Goal: Task Accomplishment & Management: Use online tool/utility

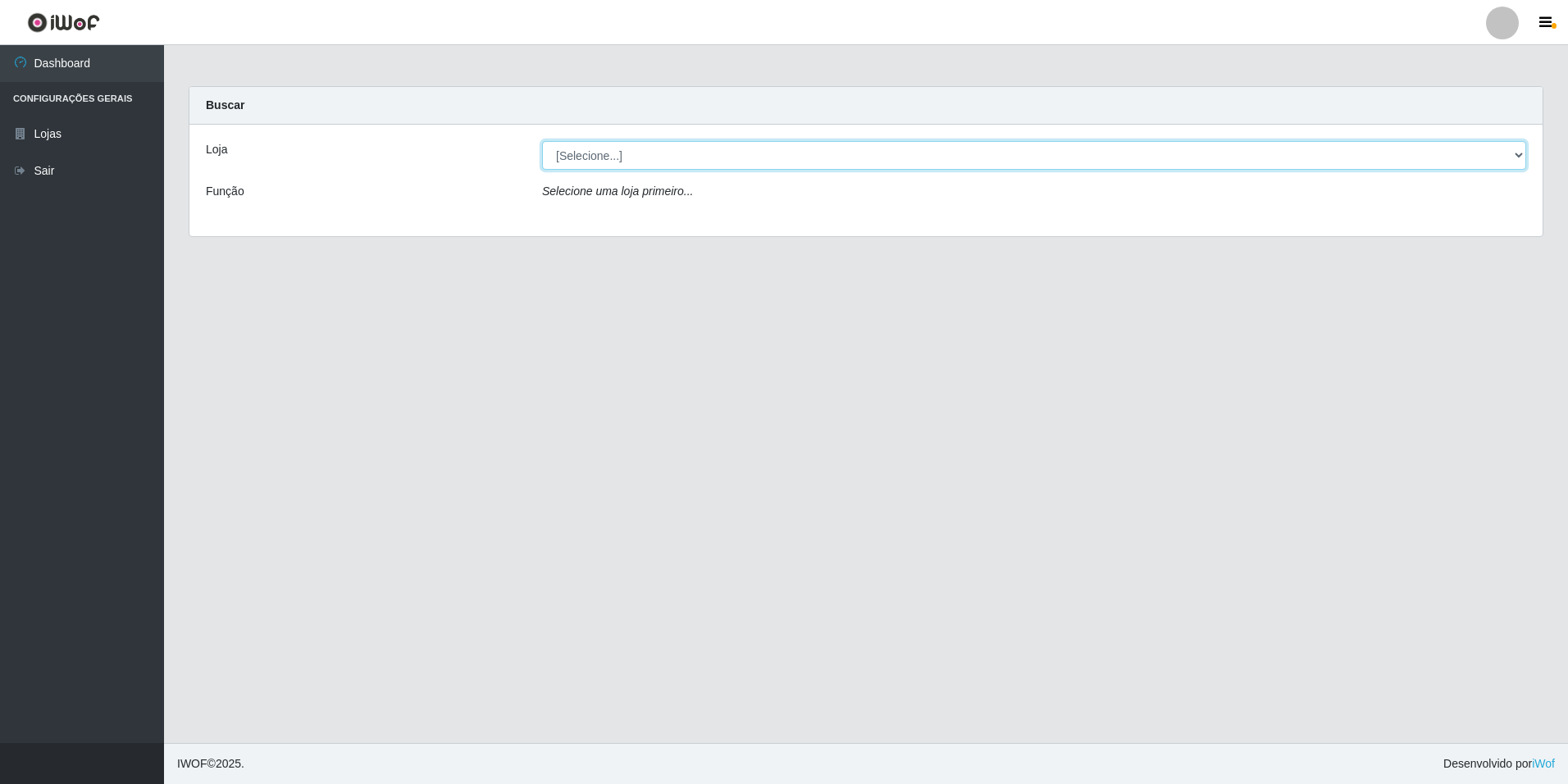
click at [1517, 157] on select "[Selecione...] [GEOGRAPHIC_DATA] - [GEOGRAPHIC_DATA]" at bounding box center [1034, 155] width 984 height 28
select select "528"
click at [542, 141] on select "[Selecione...] [GEOGRAPHIC_DATA] - [GEOGRAPHIC_DATA]" at bounding box center [1034, 155] width 984 height 28
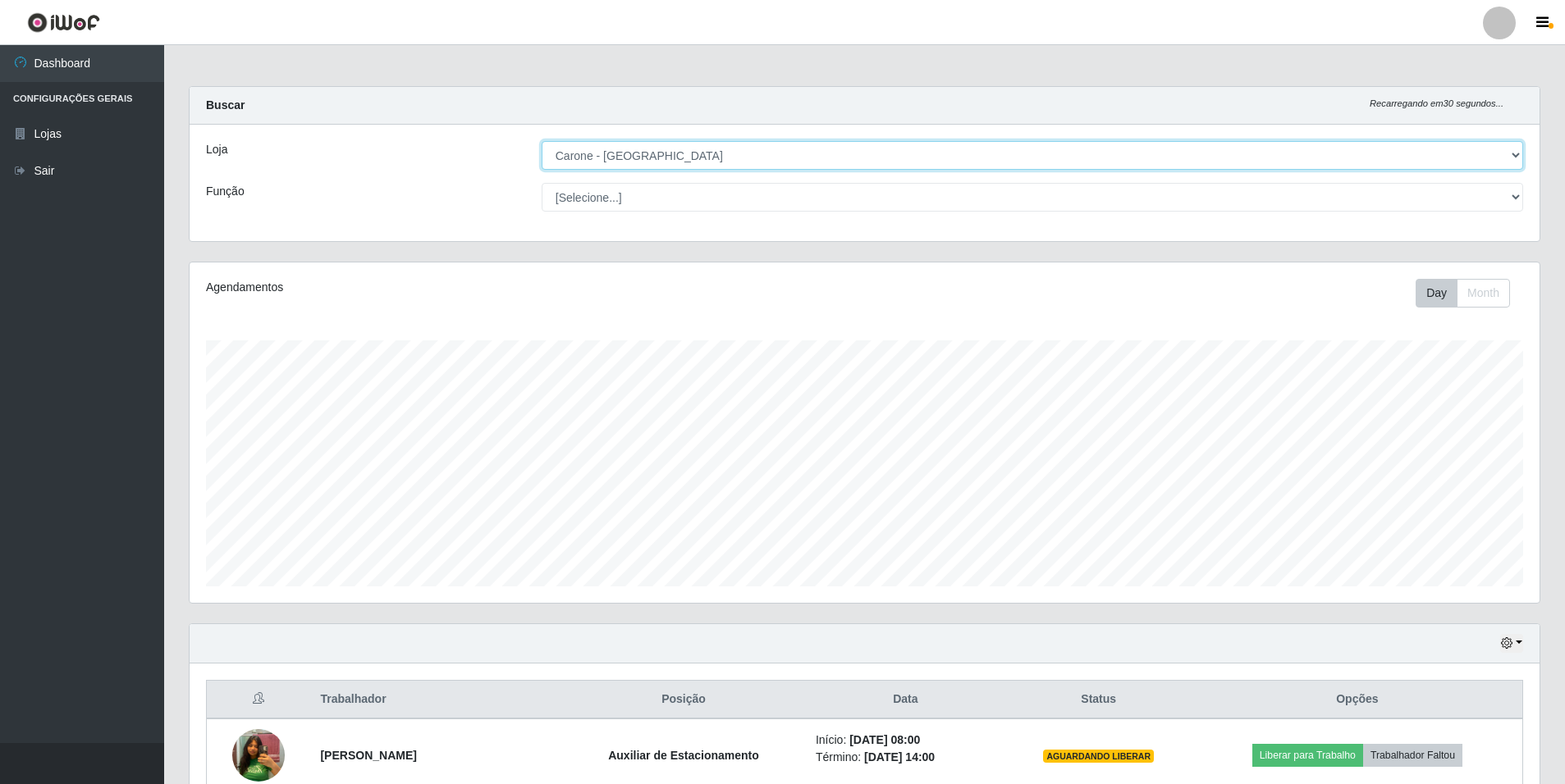
scroll to position [341, 1350]
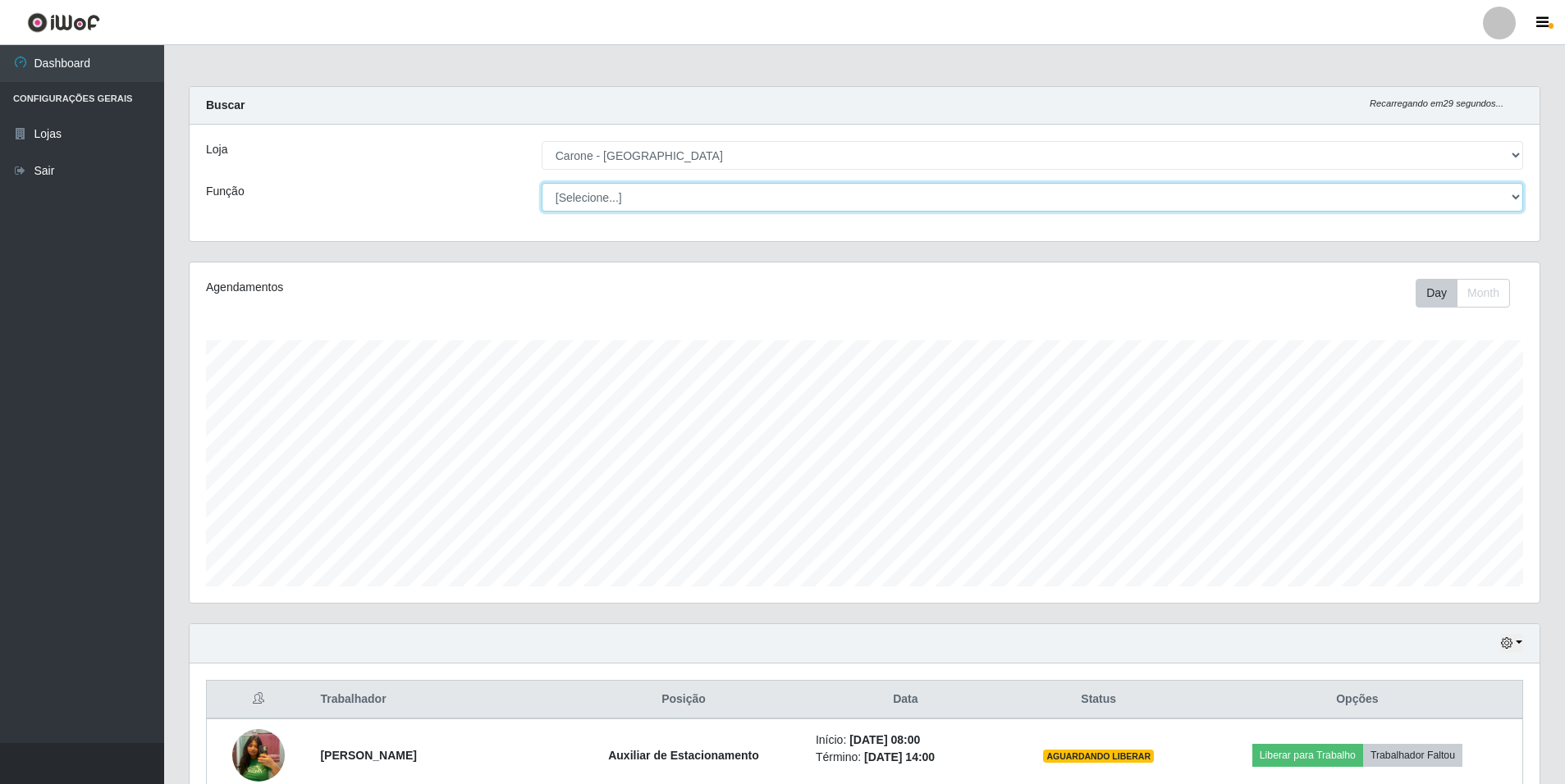
click at [1515, 198] on select "[Selecione...] Auxiliar de Depósito Auxiliar de Depósito + Auxiliar de Depósito…" at bounding box center [1032, 197] width 982 height 28
click at [542, 183] on select "[Selecione...] Auxiliar de Depósito Auxiliar de Depósito + Auxiliar de Depósito…" at bounding box center [1032, 197] width 982 height 28
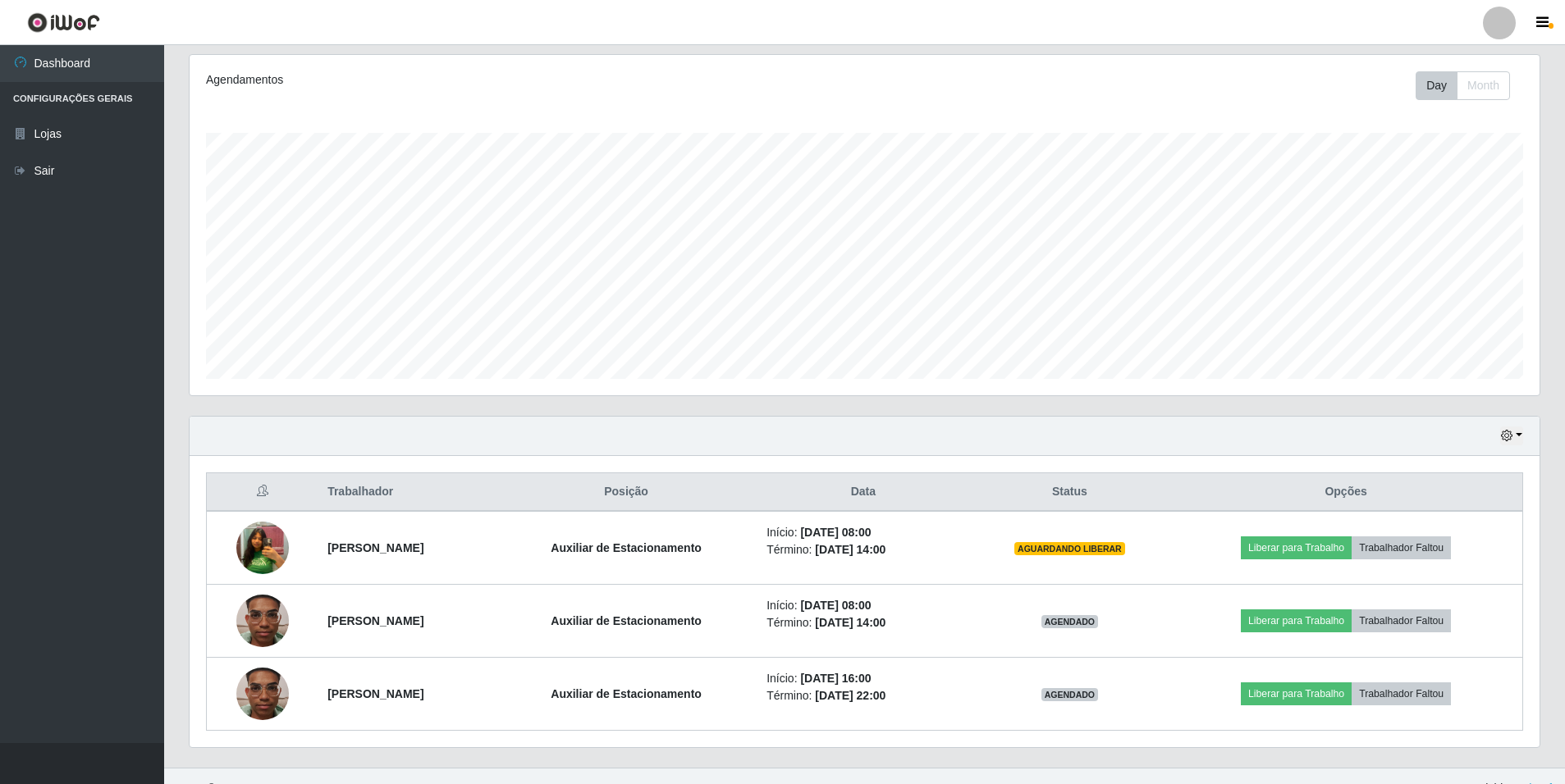
scroll to position [232, 0]
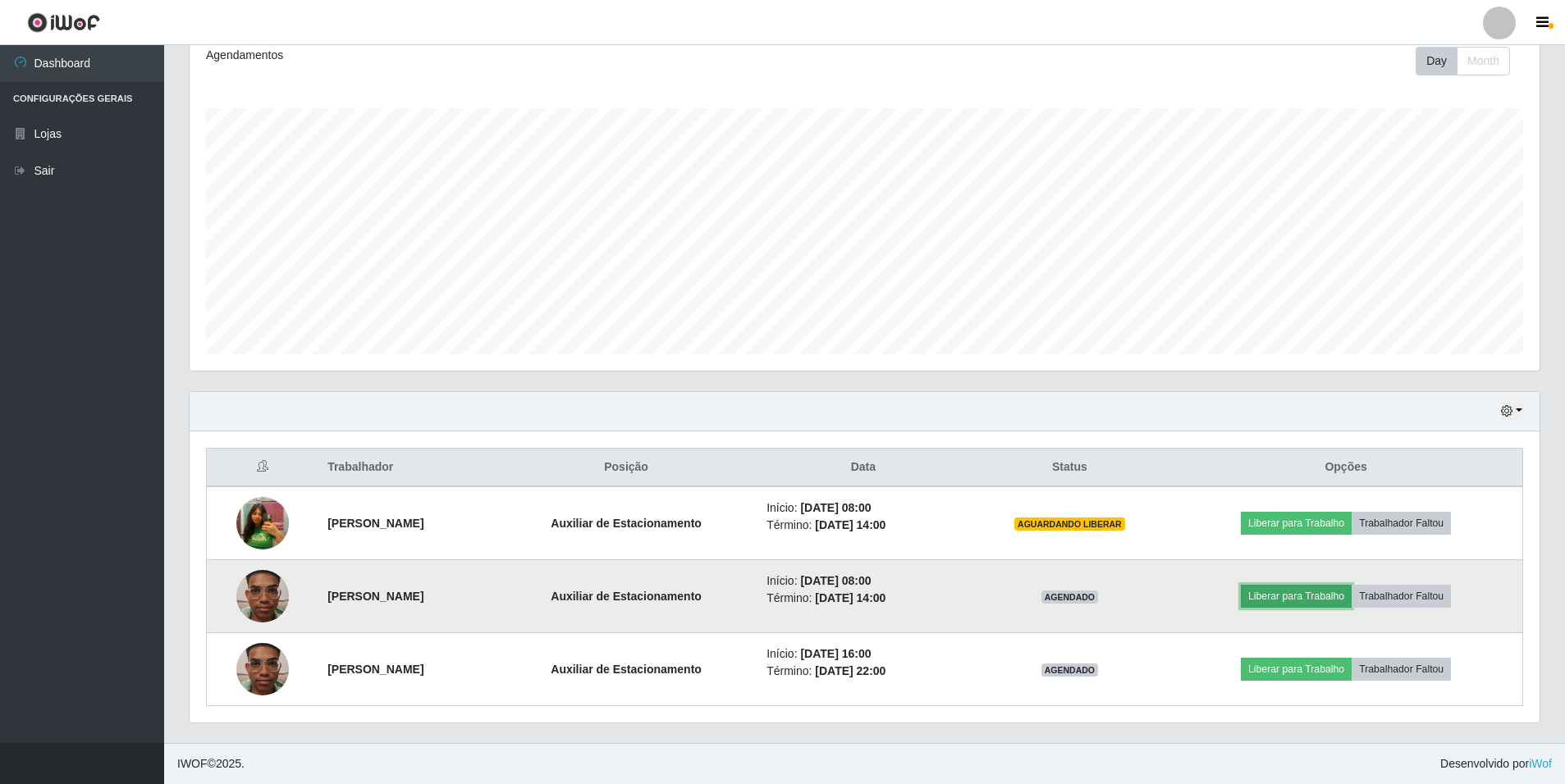
click at [1292, 595] on button "Liberar para Trabalho" at bounding box center [1296, 596] width 111 height 23
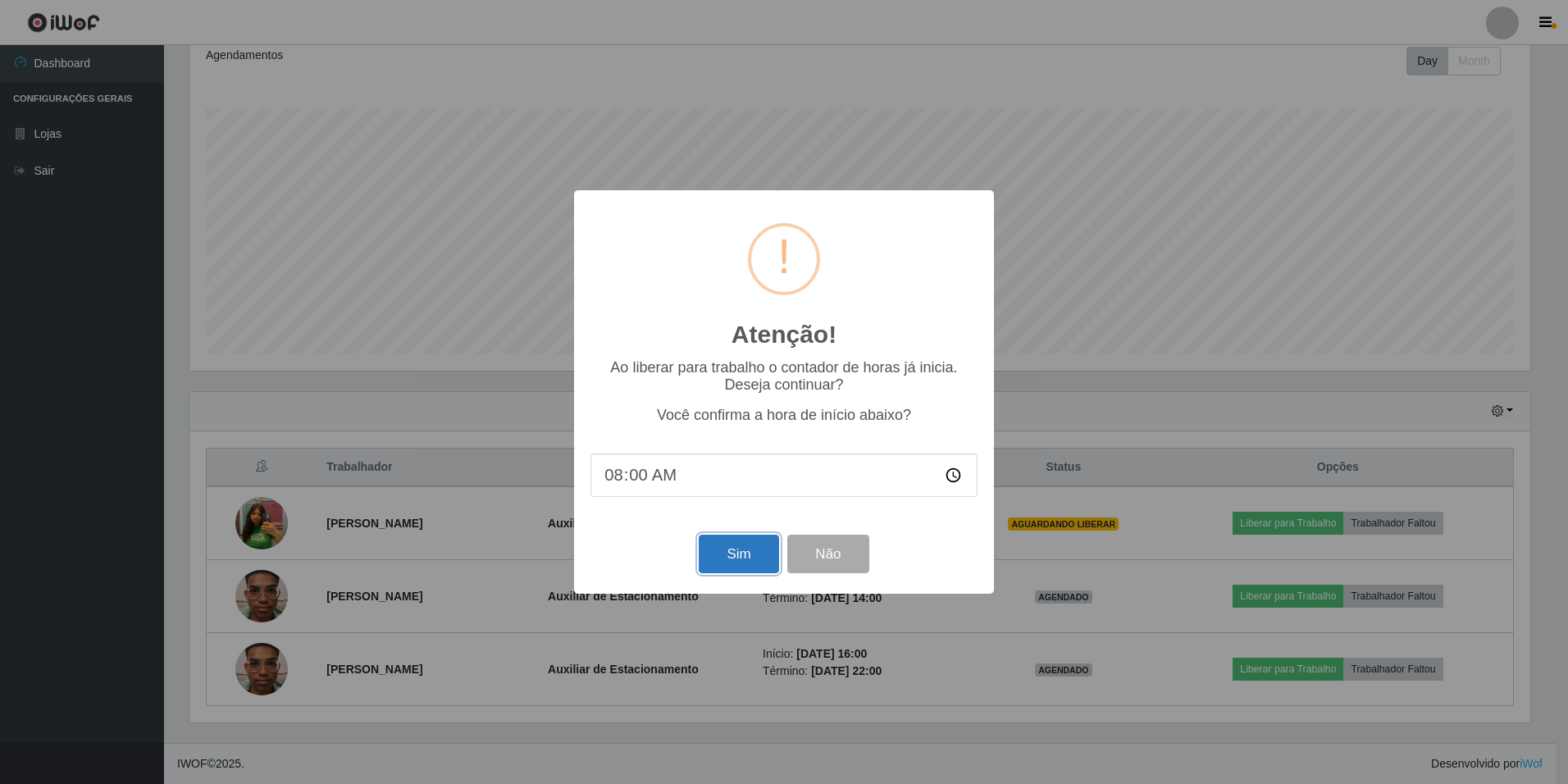
click at [735, 568] on button "Sim" at bounding box center [738, 554] width 80 height 39
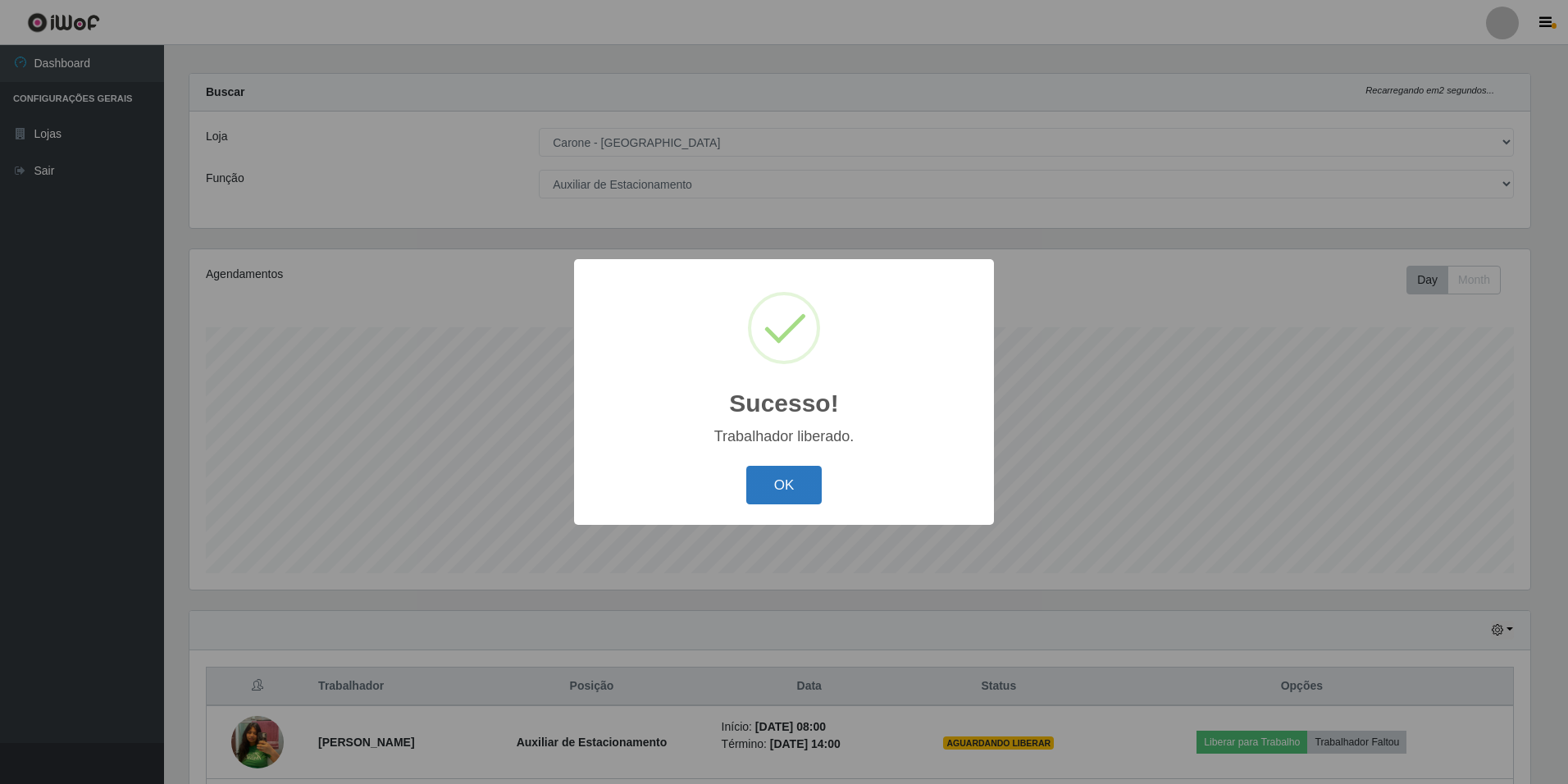
click at [809, 472] on button "OK" at bounding box center [784, 486] width 76 height 39
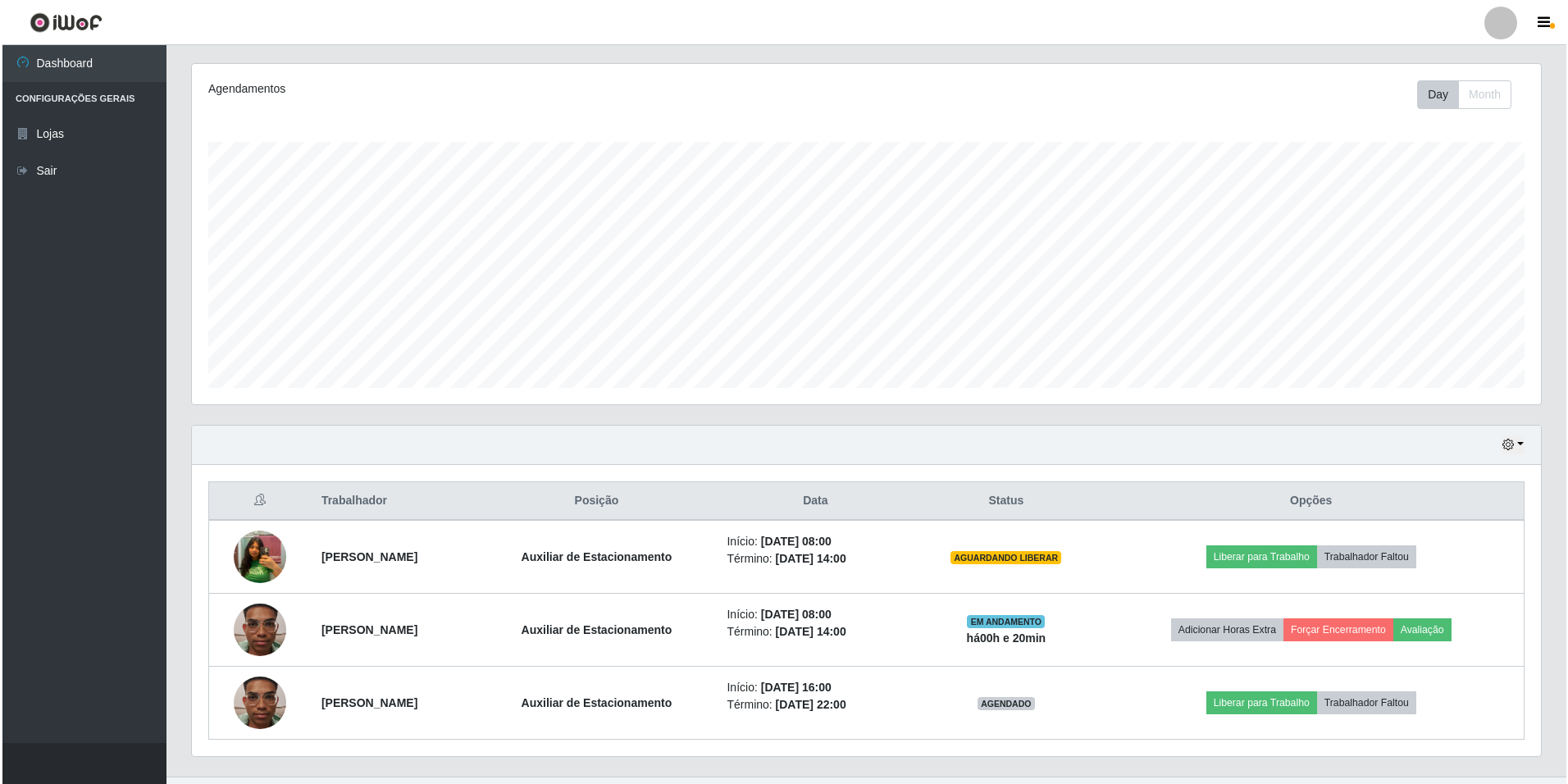
scroll to position [232, 0]
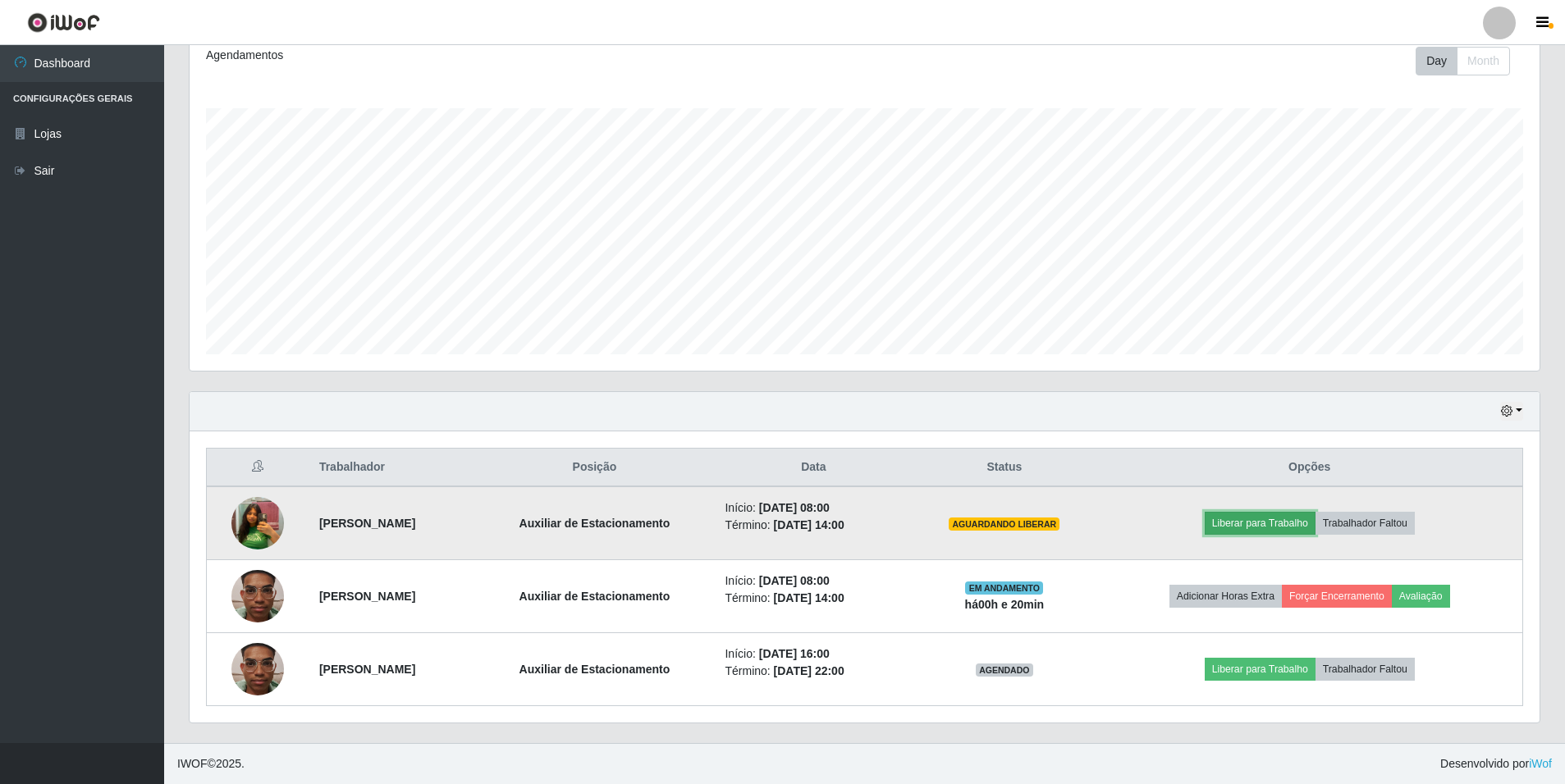
click at [1268, 524] on button "Liberar para Trabalho" at bounding box center [1260, 524] width 111 height 23
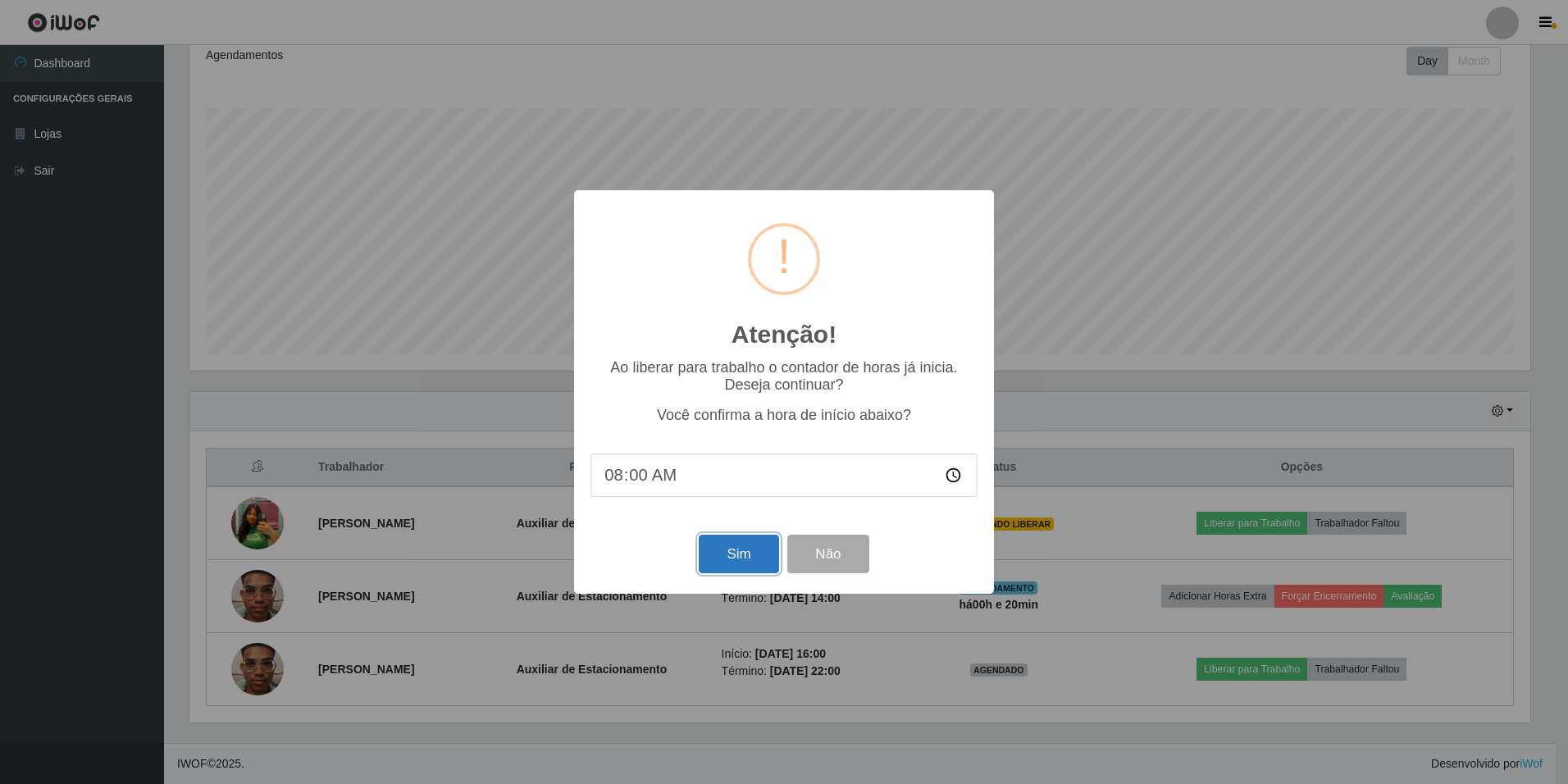
click at [759, 557] on button "Sim" at bounding box center [738, 554] width 80 height 39
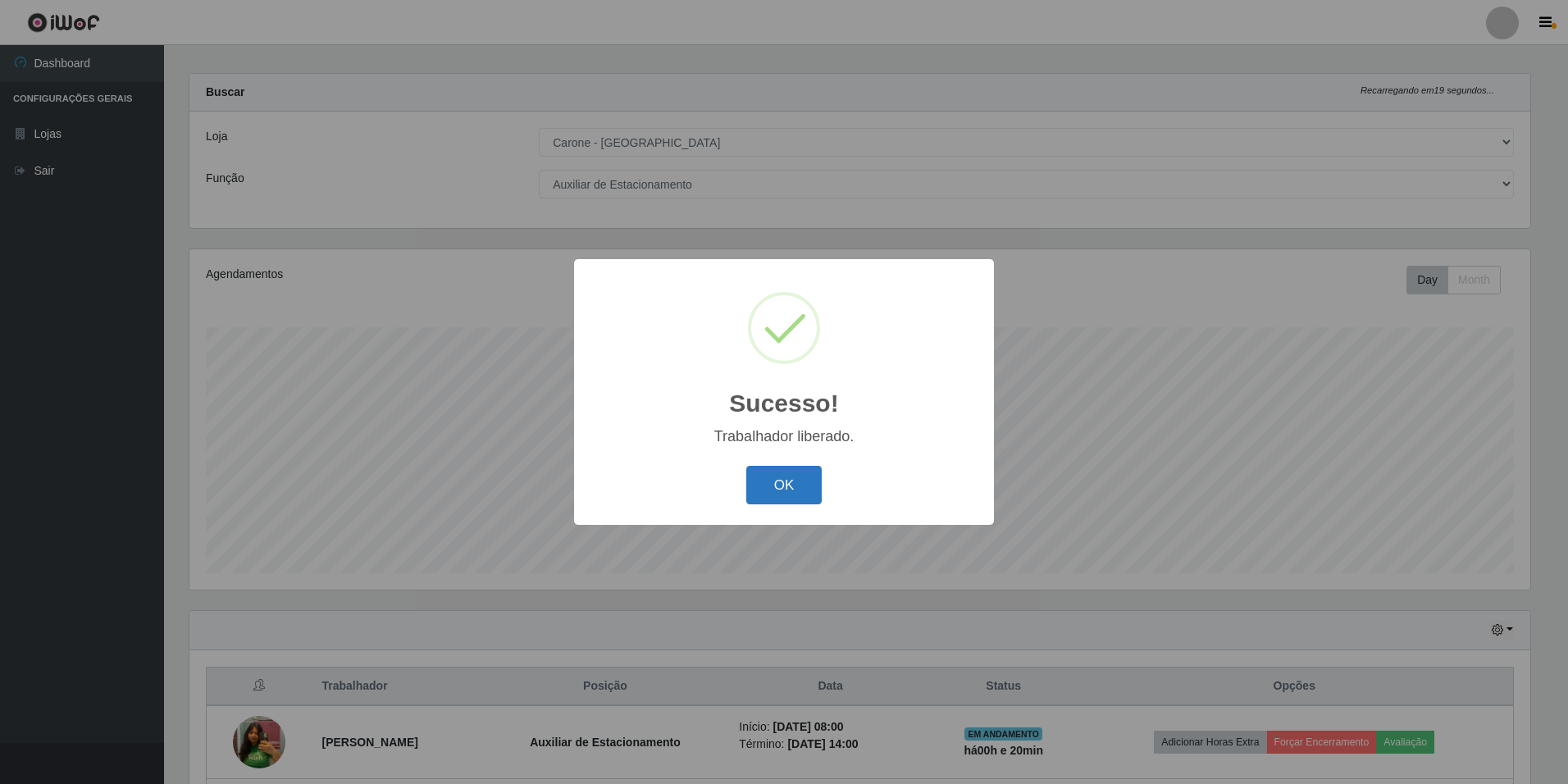
click at [803, 483] on button "OK" at bounding box center [784, 486] width 76 height 39
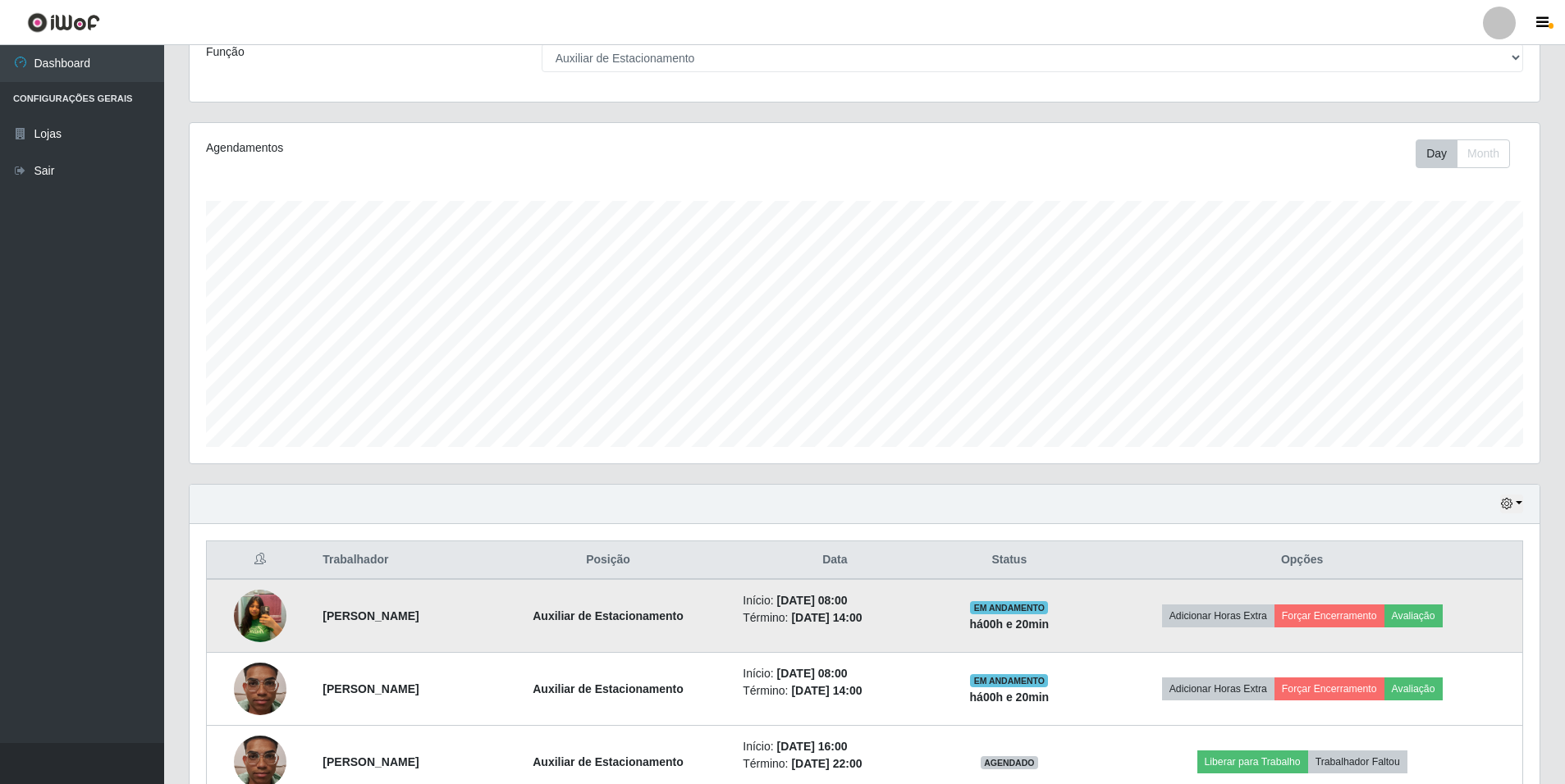
scroll to position [0, 0]
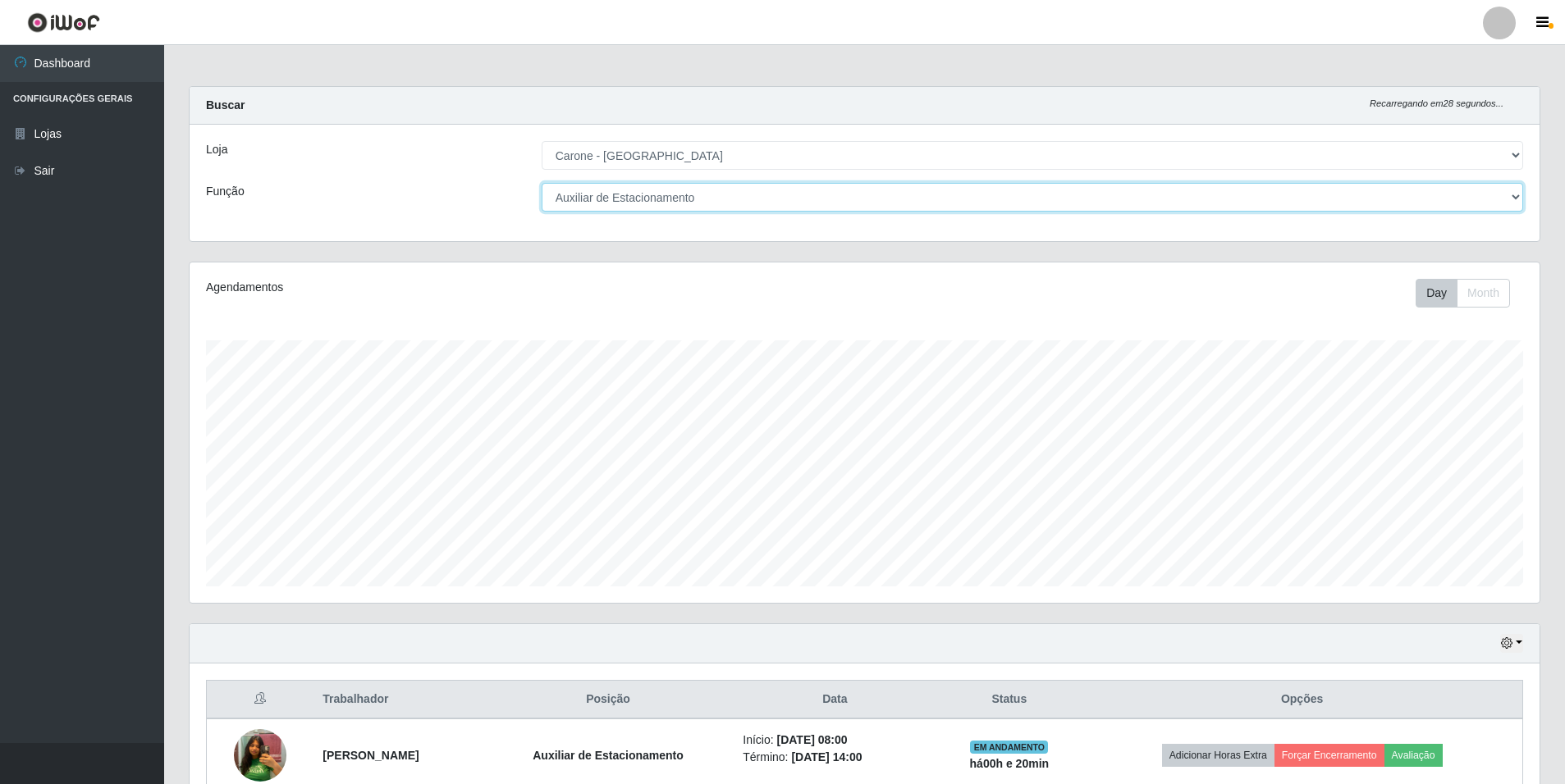
click at [1519, 198] on select "[Selecione...] Auxiliar de Depósito Auxiliar de Depósito + Auxiliar de Depósito…" at bounding box center [1032, 197] width 982 height 28
click at [542, 183] on select "[Selecione...] Auxiliar de Depósito Auxiliar de Depósito + Auxiliar de Depósito…" at bounding box center [1032, 197] width 982 height 28
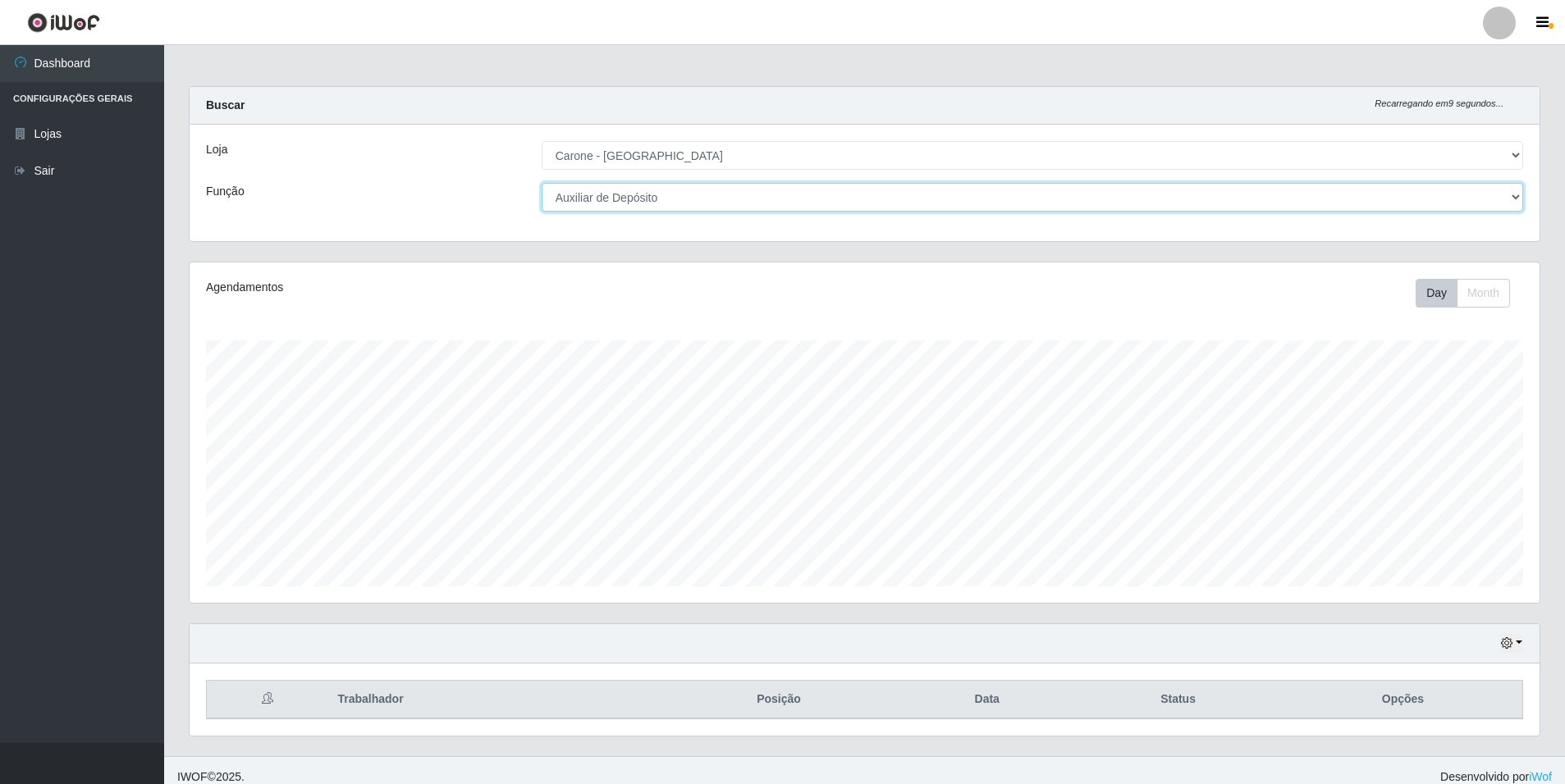
click at [1509, 195] on select "[Selecione...] Auxiliar de Depósito Auxiliar de Depósito + Auxiliar de Depósito…" at bounding box center [1032, 197] width 982 height 28
select select "1"
click at [542, 183] on select "[Selecione...] Auxiliar de Depósito Auxiliar de Depósito + Auxiliar de Depósito…" at bounding box center [1032, 197] width 982 height 28
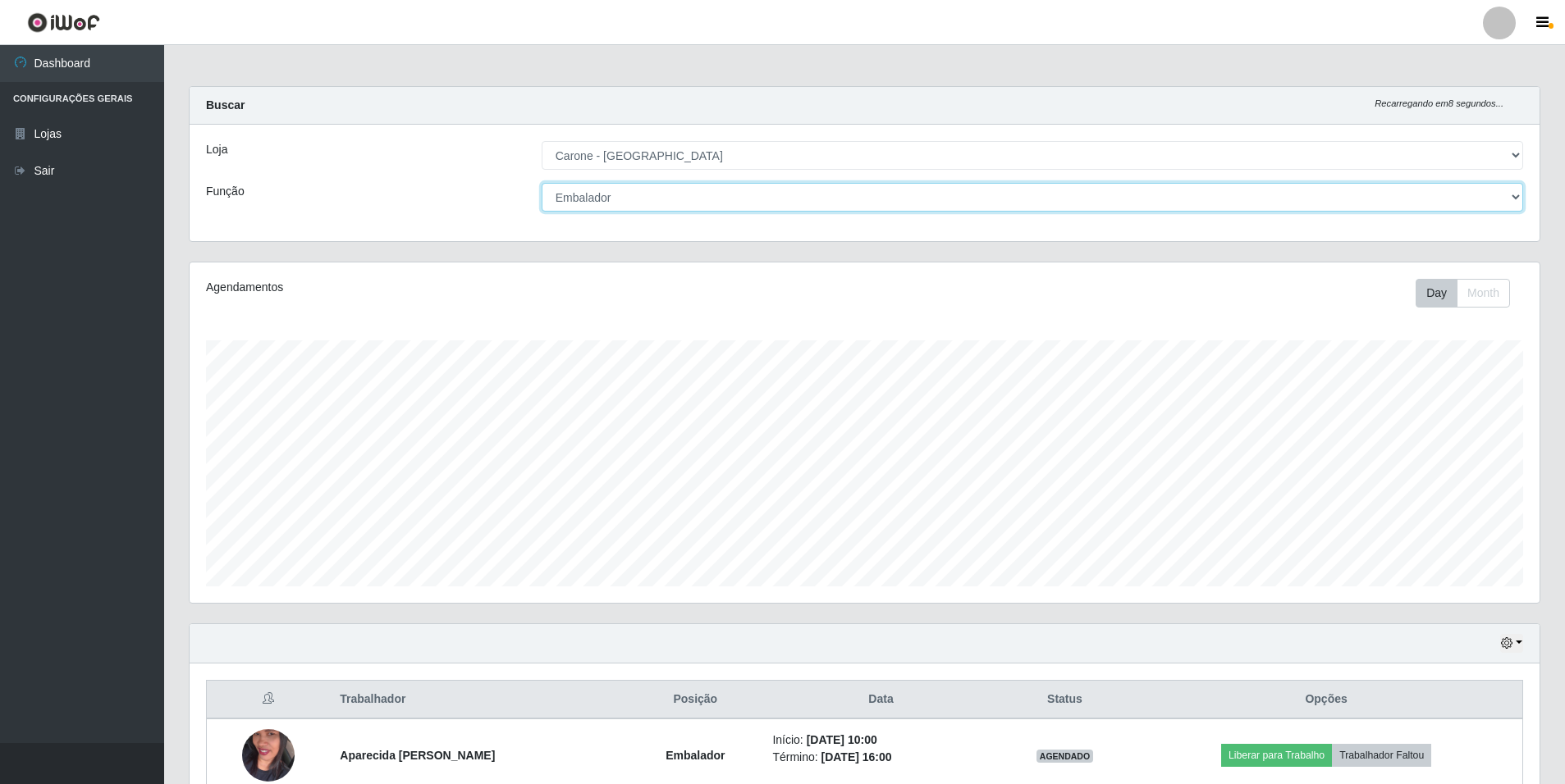
click at [1516, 204] on select "[Selecione...] Auxiliar de Depósito Auxiliar de Depósito + Auxiliar de Depósito…" at bounding box center [1032, 197] width 982 height 28
click at [542, 183] on select "[Selecione...] Auxiliar de Depósito Auxiliar de Depósito + Auxiliar de Depósito…" at bounding box center [1032, 197] width 982 height 28
